Goal: Check status: Check status

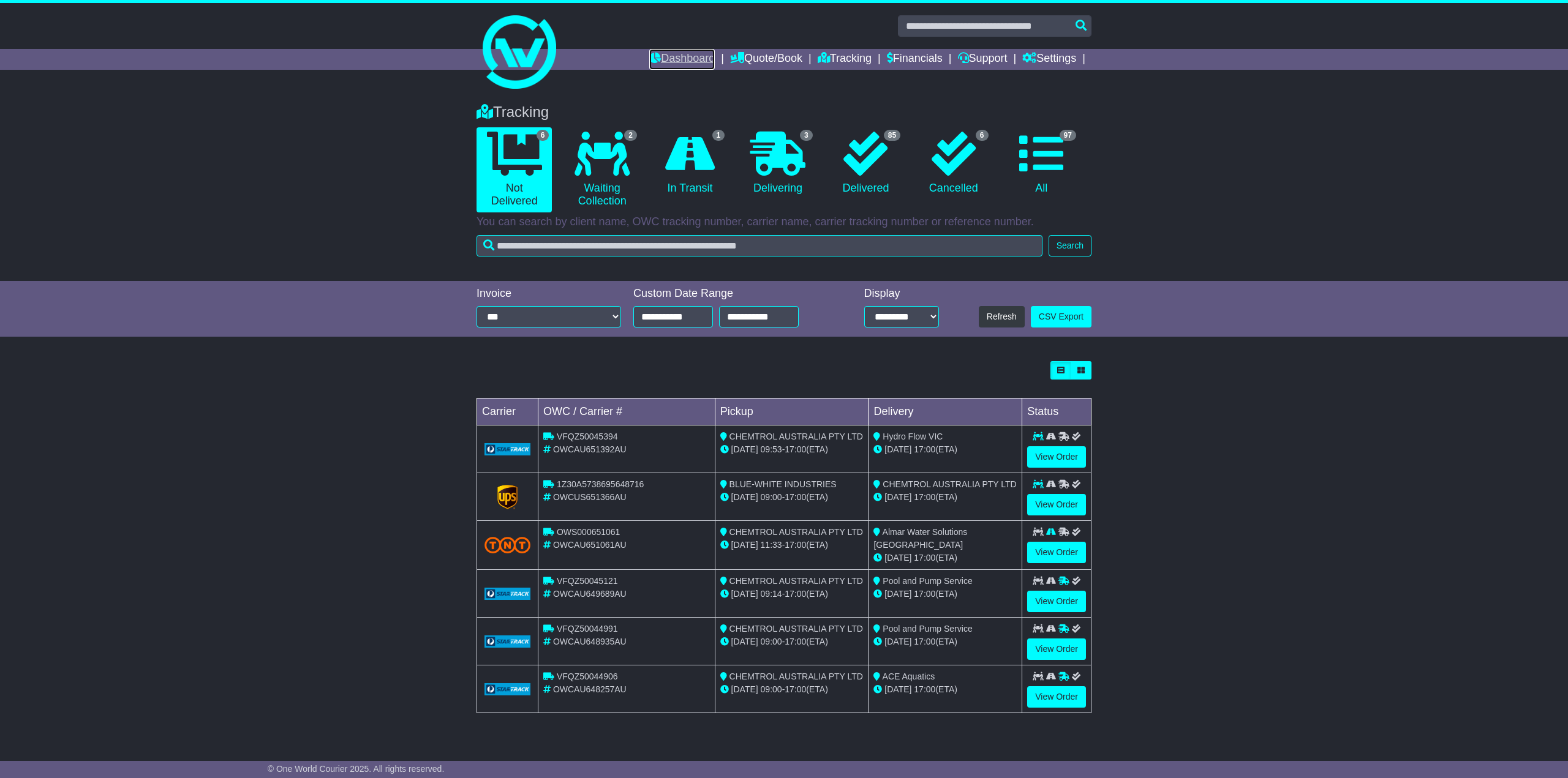
click at [672, 58] on link "Dashboard" at bounding box center [682, 59] width 66 height 21
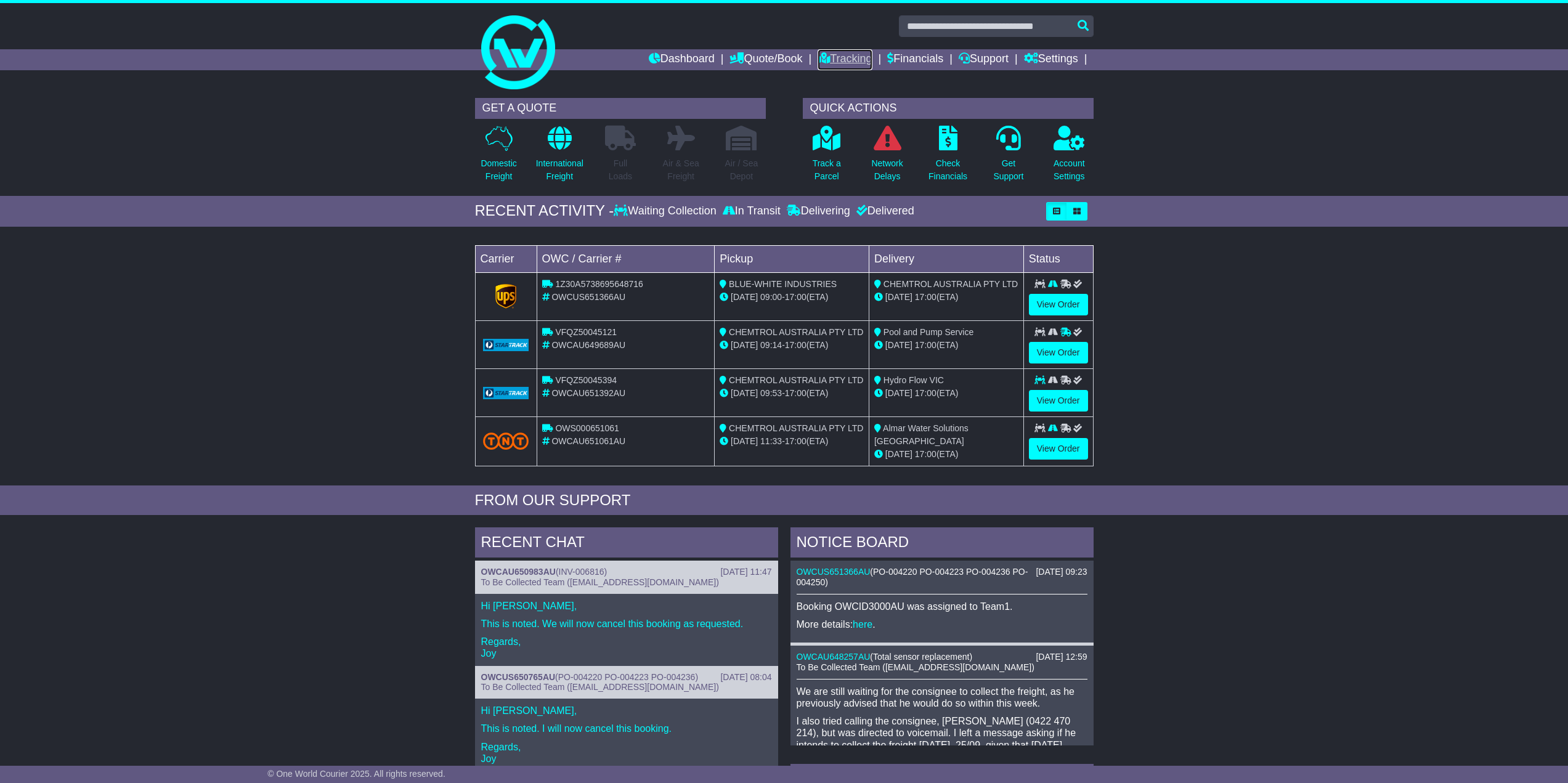
click at [833, 60] on link "Tracking" at bounding box center [845, 59] width 55 height 21
